Goal: Task Accomplishment & Management: Manage account settings

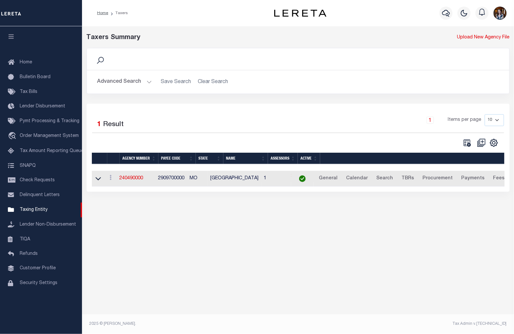
click at [106, 78] on button "Advanced Search" at bounding box center [124, 81] width 54 height 13
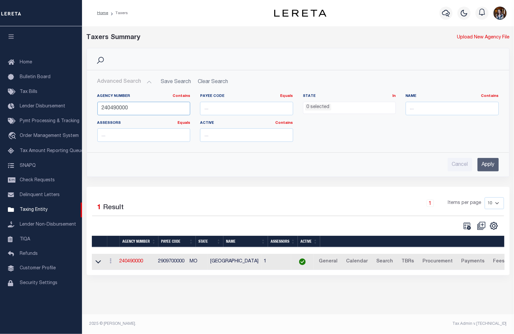
click at [126, 107] on input "240490000" at bounding box center [143, 108] width 93 height 13
type input "240830000"
click at [483, 159] on input "Apply" at bounding box center [488, 164] width 21 height 13
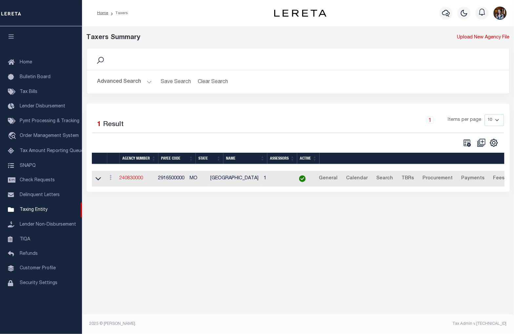
click at [137, 180] on link "240830000" at bounding box center [132, 178] width 24 height 5
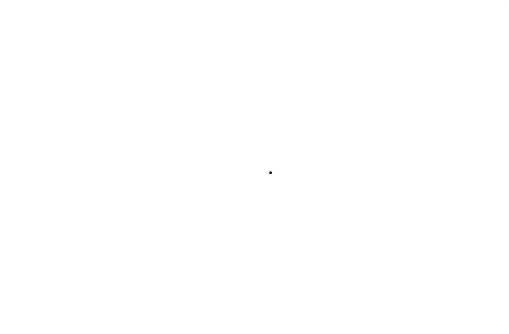
select select
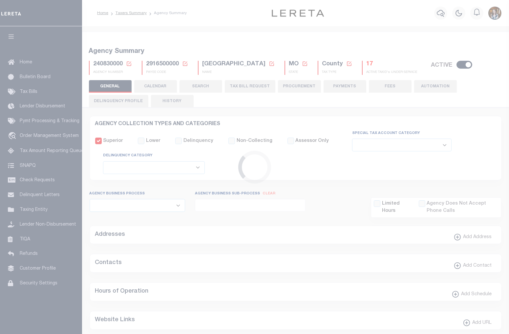
checkbox input "false"
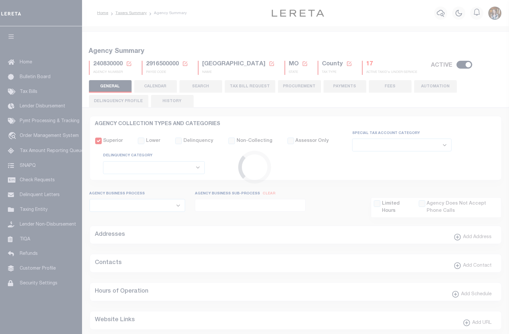
type input "2916500000"
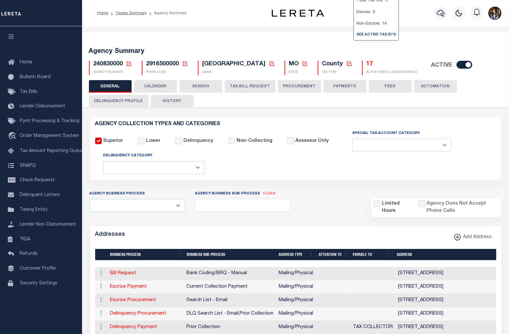
click at [366, 62] on h5 "17" at bounding box center [391, 64] width 51 height 7
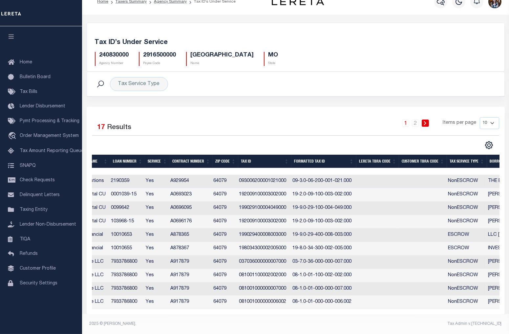
scroll to position [0, 200]
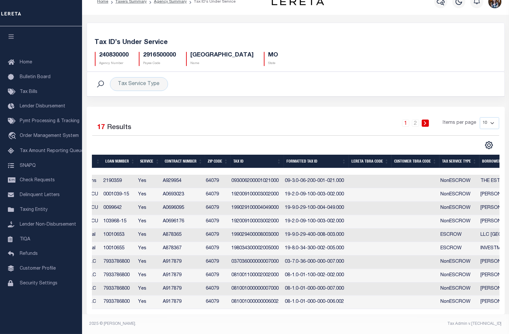
click at [444, 159] on th "Tax Service Type" at bounding box center [459, 160] width 40 height 13
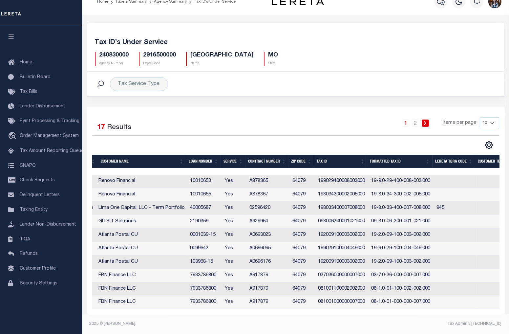
scroll to position [0, 0]
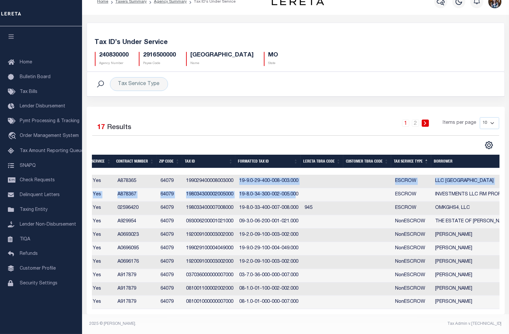
drag, startPoint x: 238, startPoint y: 175, endPoint x: 296, endPoint y: 196, distance: 61.1
click at [296, 196] on tbody "2241 2241 Renovo Financial Renovo Financial 10010653 Yes A878365 64079 19902940…" at bounding box center [175, 241] width 844 height 134
click at [442, 39] on h5 "Tax ID’s Under Service" at bounding box center [295, 43] width 401 height 8
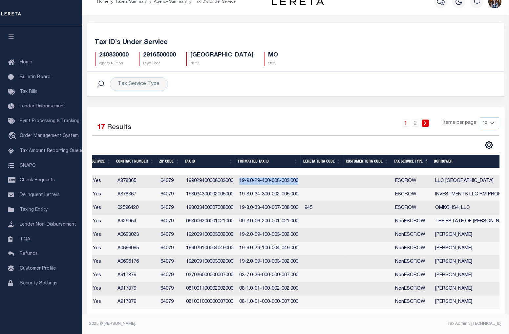
drag, startPoint x: 238, startPoint y: 177, endPoint x: 299, endPoint y: 174, distance: 60.4
click at [299, 174] on td "19-9.0-29-400-008-003.000" at bounding box center [268, 180] width 65 height 13
checkbox input "true"
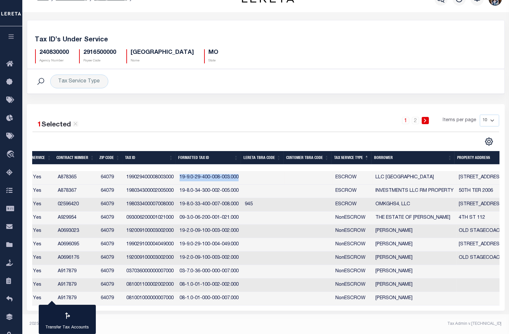
copy td "19-9.0-29-400-008-003.000"
drag, startPoint x: 178, startPoint y: 191, endPoint x: 238, endPoint y: 191, distance: 60.4
click at [238, 191] on td "19-8.0-34-300-002-005.000" at bounding box center [209, 190] width 65 height 13
checkbox input "true"
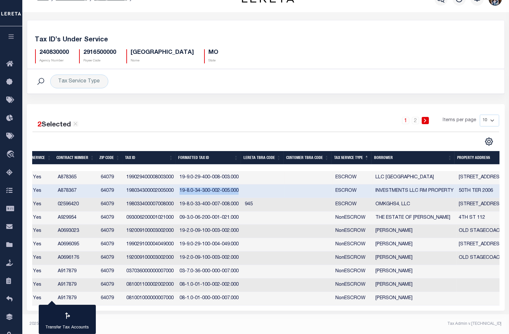
copy td "19-8.0-34-300-002-005.000"
drag, startPoint x: 180, startPoint y: 204, endPoint x: 211, endPoint y: 203, distance: 30.5
click at [211, 203] on td "19-8.0-33-400-007-008.000" at bounding box center [209, 204] width 65 height 13
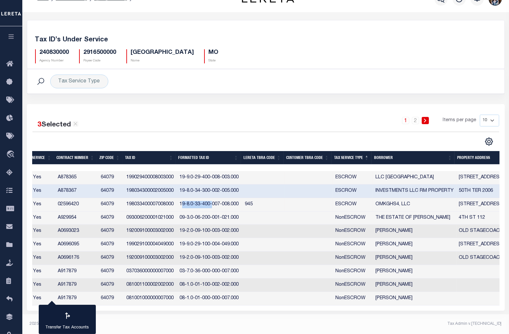
click at [192, 202] on td "19-8.0-33-400-007-008.000" at bounding box center [209, 204] width 65 height 13
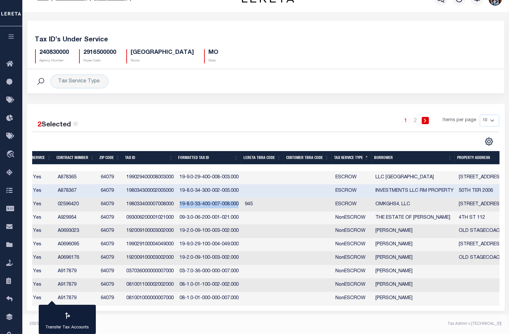
drag, startPoint x: 177, startPoint y: 204, endPoint x: 237, endPoint y: 204, distance: 60.0
click at [237, 204] on td "19-8.0-33-400-007-008.000" at bounding box center [209, 204] width 65 height 13
checkbox input "true"
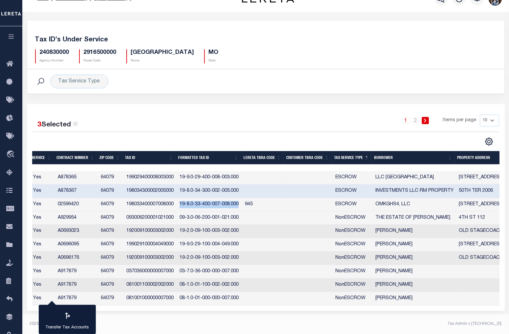
copy td "19-8.0-33-400-007-008.000"
click at [208, 179] on td "19-9.0-29-400-008-003.000" at bounding box center [209, 177] width 65 height 13
checkbox input "false"
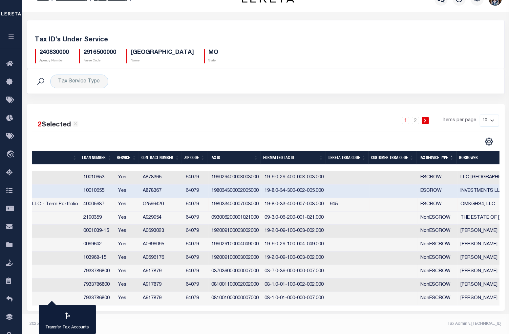
scroll to position [0, 245]
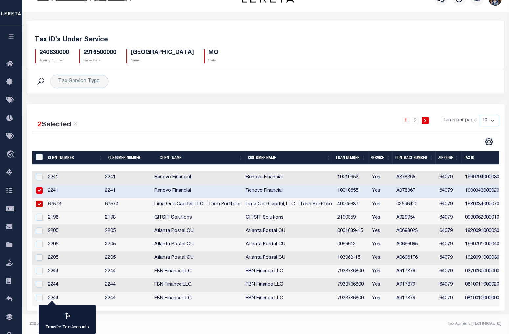
click at [141, 318] on footer "2025 © [PERSON_NAME]. Tax Admin v.[TECHNICAL_ID]" at bounding box center [265, 324] width 486 height 20
click at [35, 188] on div at bounding box center [39, 190] width 8 height 7
checkbox input "false"
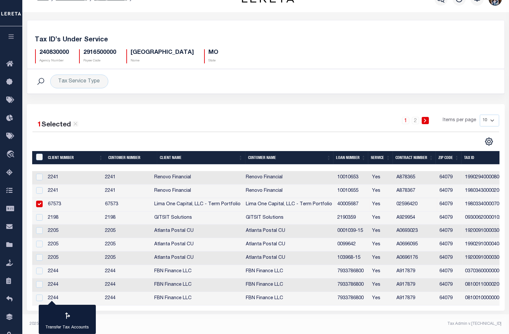
click at [41, 200] on input "checkbox" at bounding box center [39, 203] width 7 height 7
checkbox input "false"
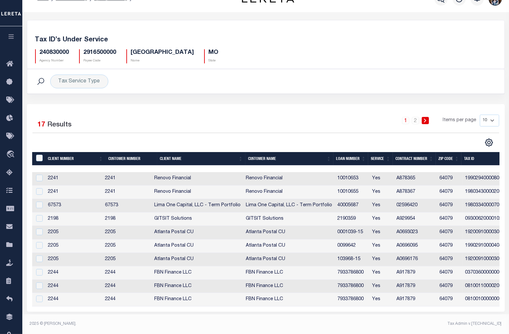
click at [455, 55] on div "240830000 Agency Number 2916500000 Payee Code [GEOGRAPHIC_DATA] Name [GEOGRAPHI…" at bounding box center [265, 53] width 471 height 19
click at [8, 102] on icon at bounding box center [11, 100] width 10 height 8
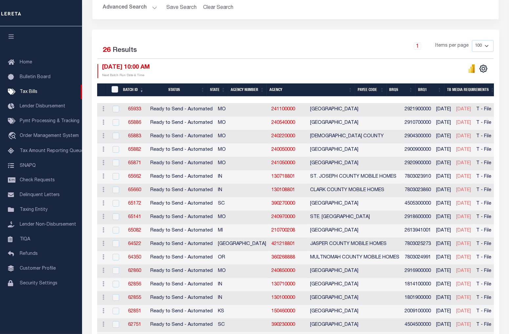
scroll to position [146, 0]
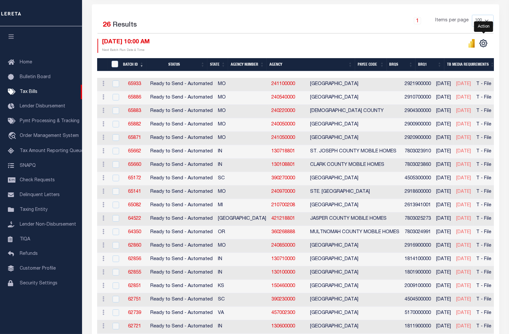
drag, startPoint x: 482, startPoint y: 46, endPoint x: 474, endPoint y: 48, distance: 8.0
click at [482, 46] on icon "" at bounding box center [483, 43] width 7 height 7
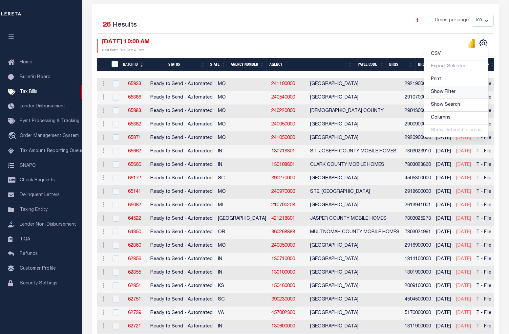
click at [445, 90] on span "Show Filter" at bounding box center [443, 92] width 25 height 5
select select
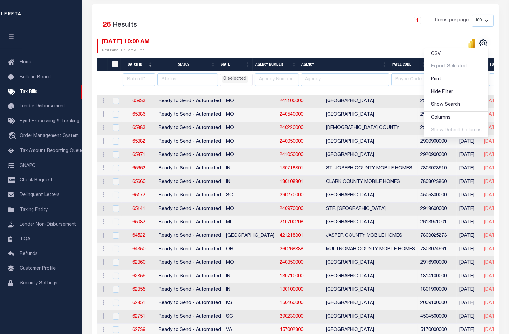
click at [252, 79] on ul "0 selected" at bounding box center [236, 78] width 32 height 9
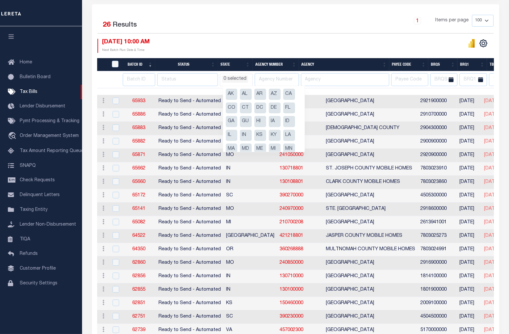
scroll to position [36, 0]
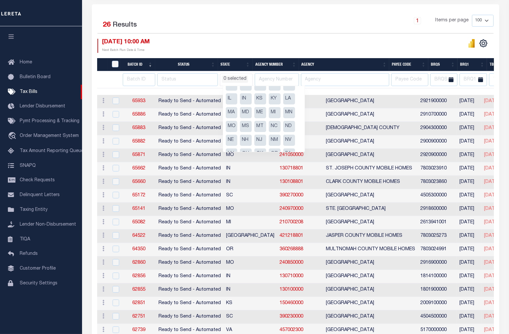
click at [228, 125] on li "MO" at bounding box center [232, 126] width 12 height 11
select select "MO"
select select
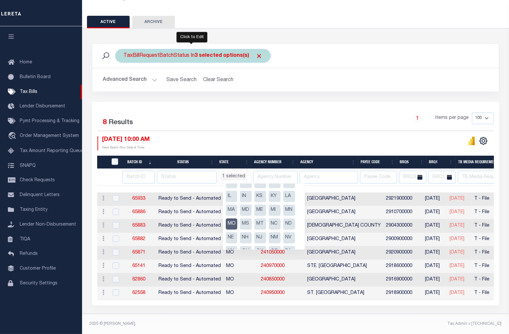
scroll to position [52, 0]
click at [260, 49] on div "TaxBillRequestBatchStatus In 3 selected options(s)" at bounding box center [192, 56] width 155 height 14
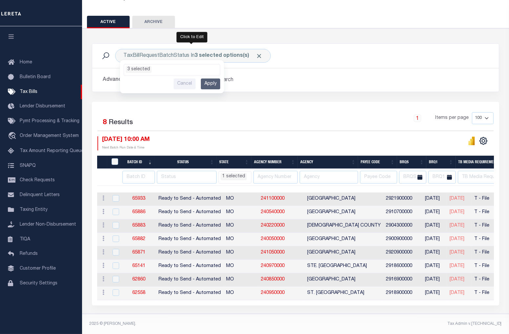
scroll to position [29, 0]
click at [270, 130] on div "Selected 8 Results 1 Items per page 100 200 500 1000 10/02/2025 10:00 AM Next B…" at bounding box center [295, 131] width 406 height 38
click at [114, 235] on input "checkbox" at bounding box center [115, 238] width 7 height 7
checkbox input "true"
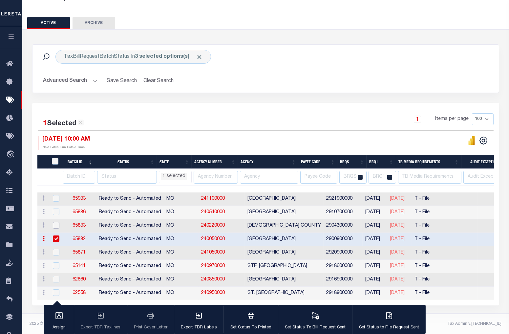
click at [54, 222] on input "checkbox" at bounding box center [56, 225] width 7 height 7
checkbox input "true"
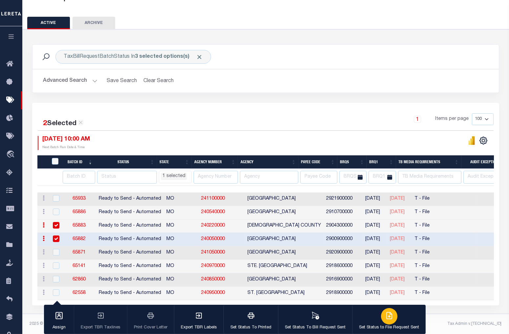
click at [385, 315] on icon "button" at bounding box center [389, 315] width 8 height 8
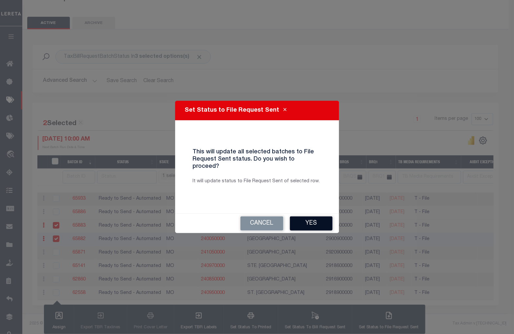
click at [308, 221] on button "Yes" at bounding box center [311, 223] width 43 height 14
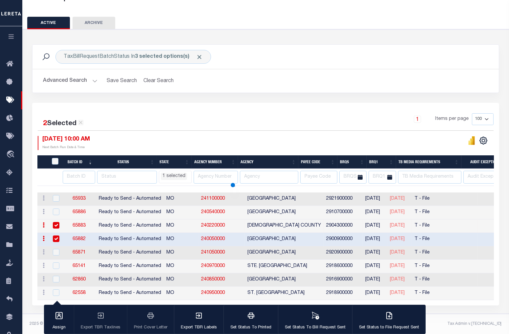
scroll to position [25, 0]
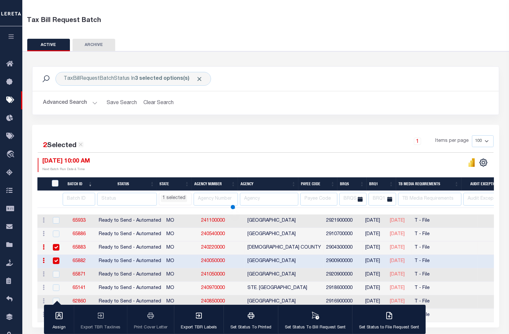
select select "MO"
select select
